Goal: Task Accomplishment & Management: Manage account settings

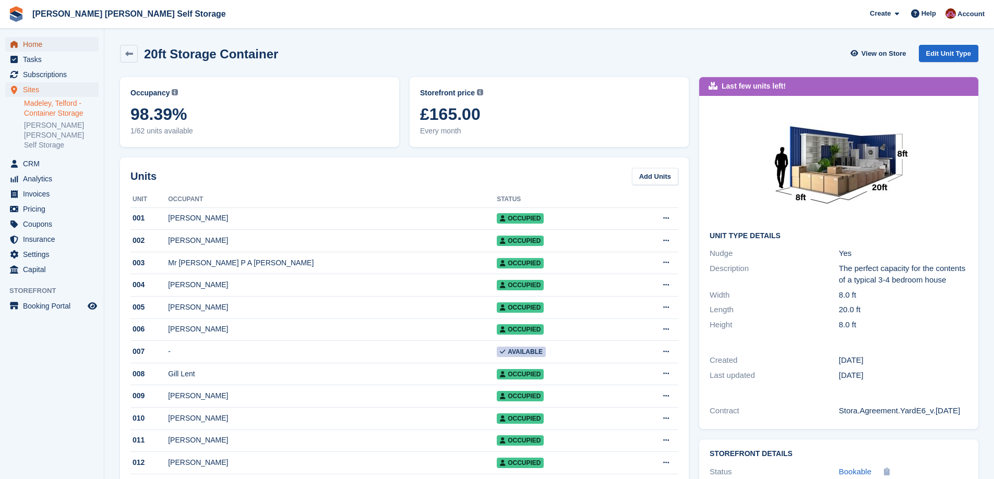
click at [34, 42] on span "Home" at bounding box center [54, 44] width 63 height 15
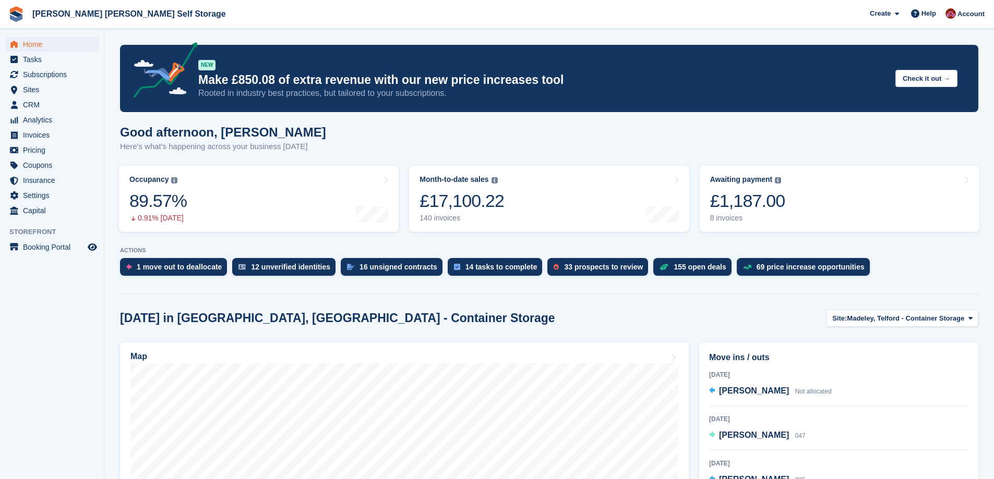
drag, startPoint x: 975, startPoint y: 13, endPoint x: 981, endPoint y: 28, distance: 16.4
click at [975, 13] on span "Account" at bounding box center [970, 14] width 27 height 10
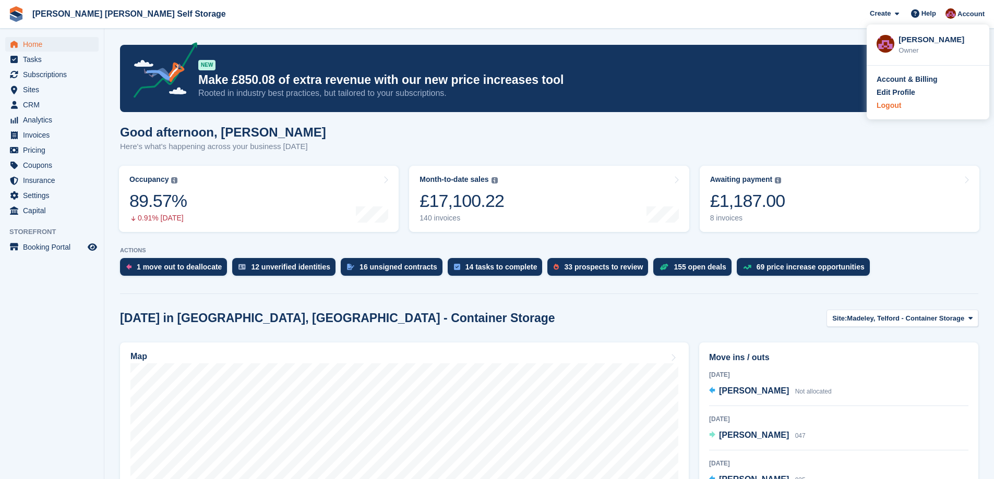
click at [894, 111] on div "Logout" at bounding box center [888, 105] width 25 height 11
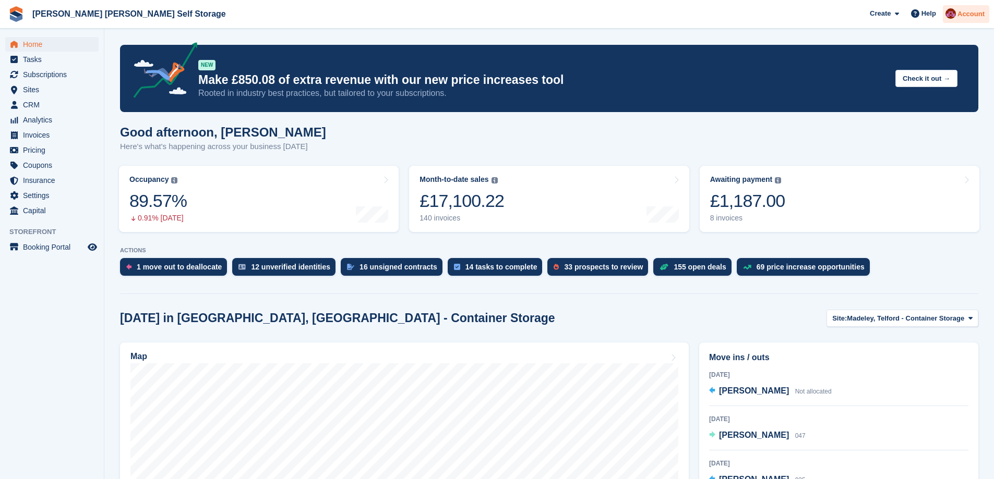
click at [959, 11] on span "Account" at bounding box center [970, 14] width 27 height 10
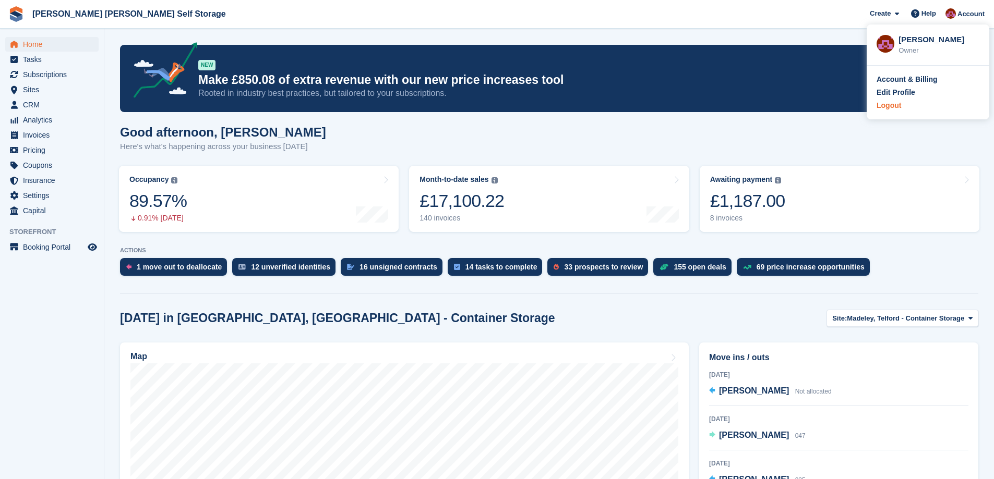
drag, startPoint x: 885, startPoint y: 105, endPoint x: 870, endPoint y: 108, distance: 15.9
click at [885, 105] on div "Logout" at bounding box center [888, 105] width 25 height 11
